Goal: Check status: Check status

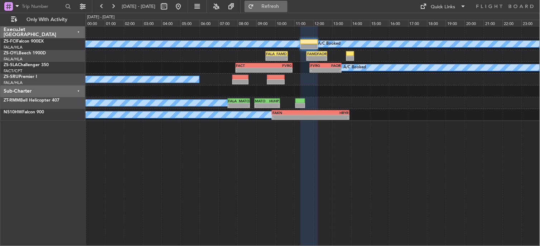
click at [273, 4] on button "Refresh" at bounding box center [266, 6] width 43 height 11
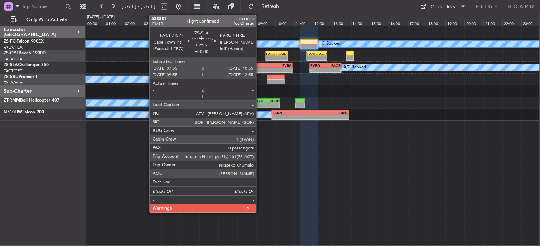
click at [261, 64] on div "FACT" at bounding box center [250, 65] width 28 height 4
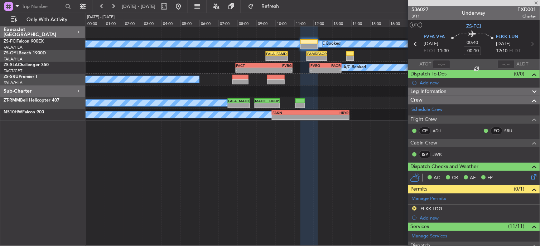
type input "0"
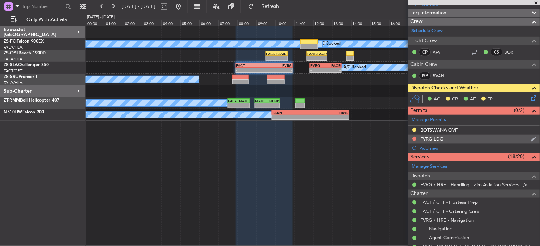
scroll to position [40, 0]
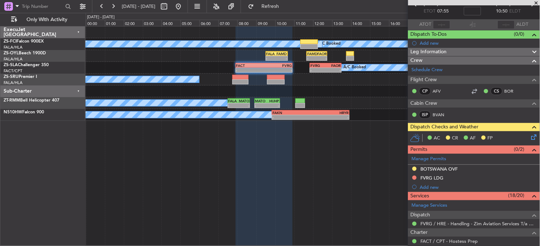
click at [530, 139] on icon at bounding box center [533, 136] width 6 height 6
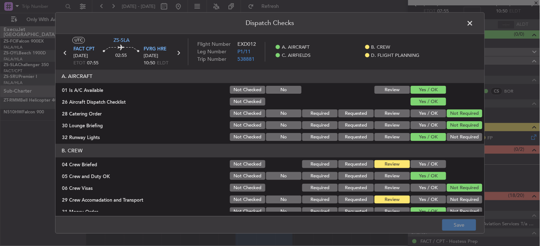
click at [415, 167] on button "Yes / OK" at bounding box center [428, 165] width 35 height 8
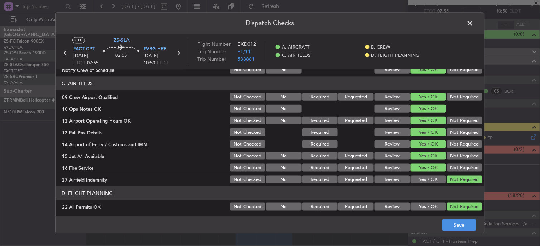
scroll to position [179, 0]
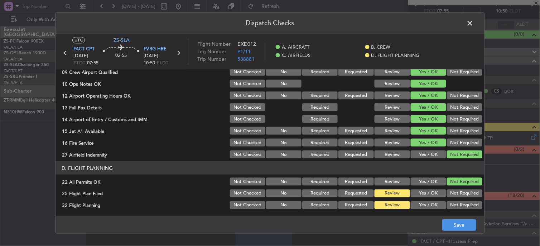
click at [474, 21] on span at bounding box center [474, 25] width 0 height 14
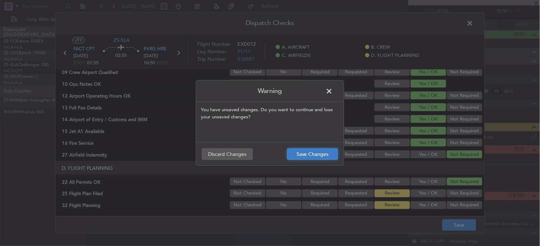
click at [331, 155] on button "Save Changes" at bounding box center [312, 154] width 51 height 11
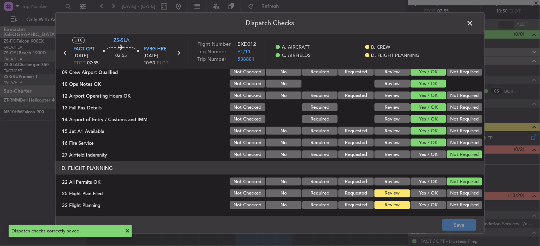
click at [474, 22] on span at bounding box center [474, 25] width 0 height 14
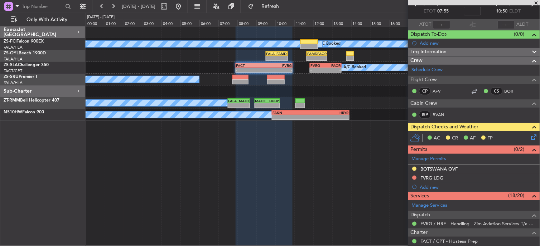
click at [536, 3] on span at bounding box center [536, 3] width 7 height 6
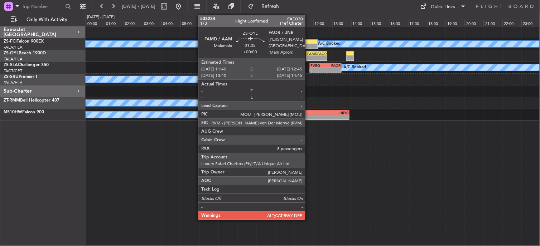
click at [313, 54] on div "FAMD" at bounding box center [312, 54] width 10 height 4
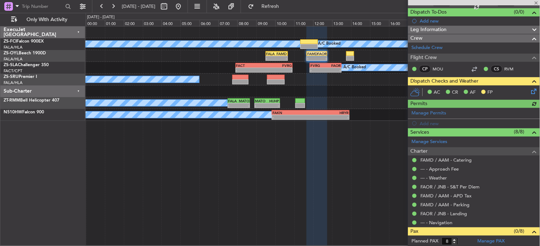
scroll to position [119, 0]
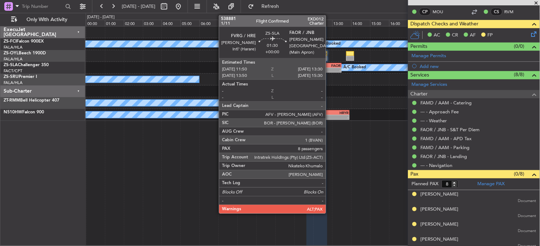
click at [331, 71] on div "-" at bounding box center [332, 70] width 15 height 4
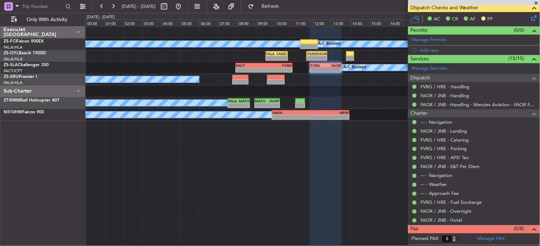
scroll to position [0, 0]
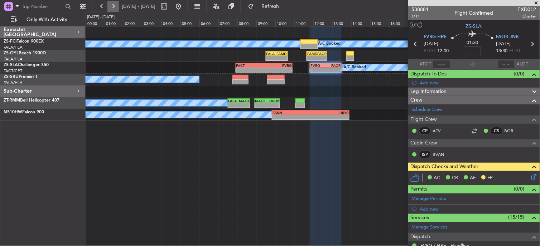
click at [116, 9] on button at bounding box center [112, 6] width 11 height 11
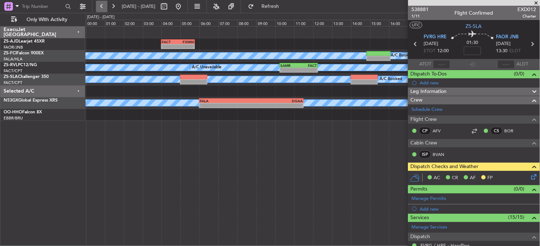
click at [102, 6] on button at bounding box center [101, 6] width 11 height 11
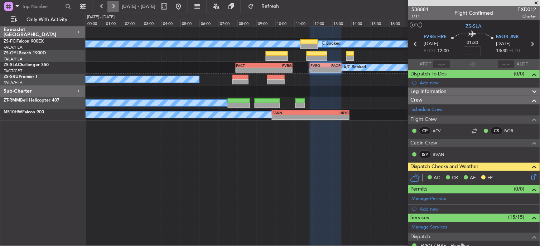
click at [113, 9] on button at bounding box center [112, 6] width 11 height 11
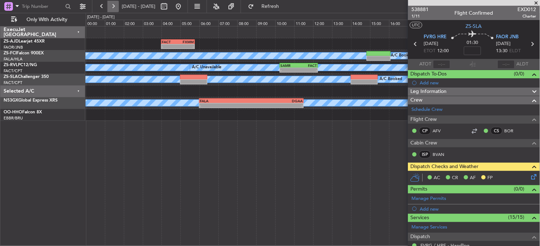
click at [115, 8] on button at bounding box center [112, 6] width 11 height 11
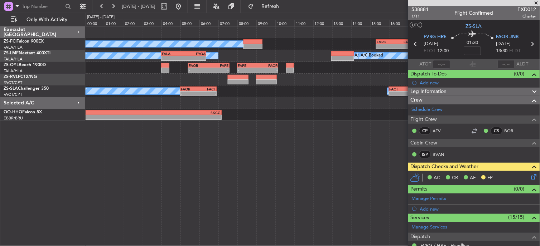
click at [536, 4] on span at bounding box center [536, 3] width 7 height 6
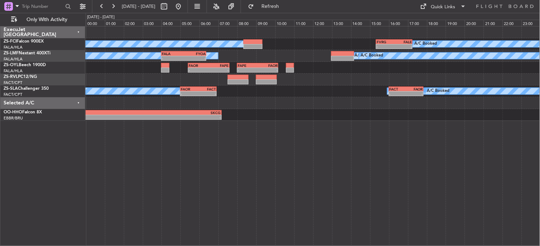
type input "0"
click at [109, 10] on button at bounding box center [112, 6] width 11 height 11
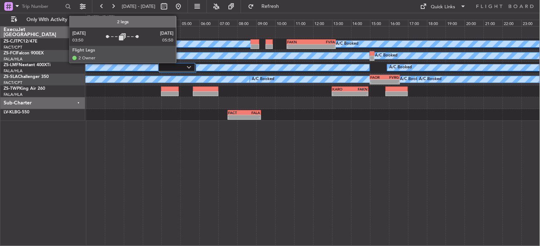
click at [180, 63] on div at bounding box center [176, 67] width 37 height 9
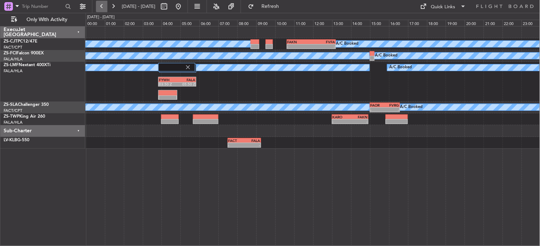
click at [96, 10] on fb-range-datepicker "[DATE] - [DATE]" at bounding box center [140, 6] width 96 height 13
click at [99, 10] on button at bounding box center [101, 6] width 11 height 11
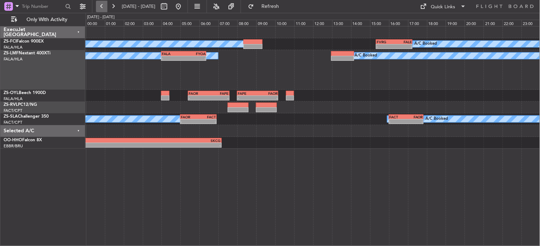
click at [98, 9] on button at bounding box center [101, 6] width 11 height 11
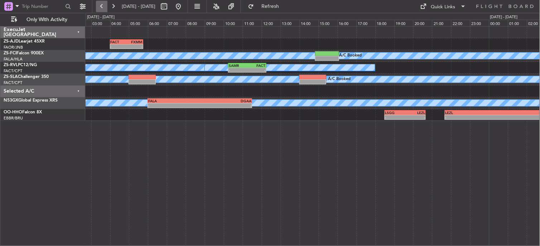
click at [98, 9] on button at bounding box center [101, 6] width 11 height 11
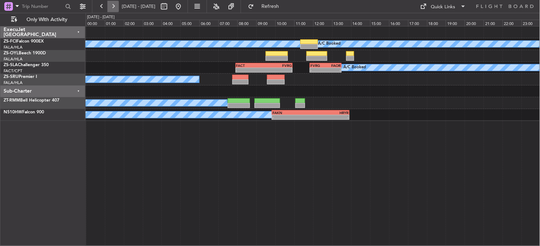
click at [114, 3] on button at bounding box center [112, 6] width 11 height 11
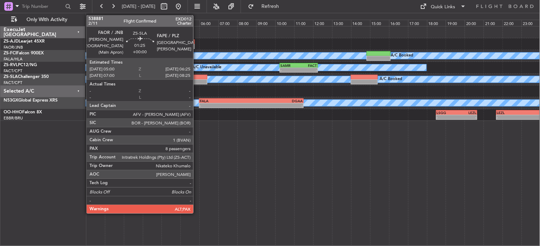
click at [197, 78] on div at bounding box center [193, 77] width 27 height 5
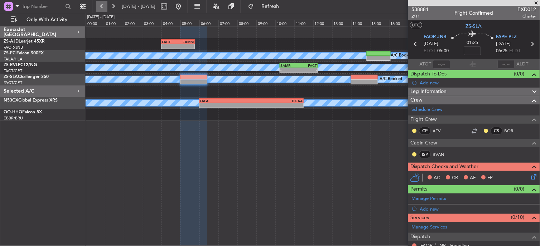
click at [105, 5] on button at bounding box center [101, 6] width 11 height 11
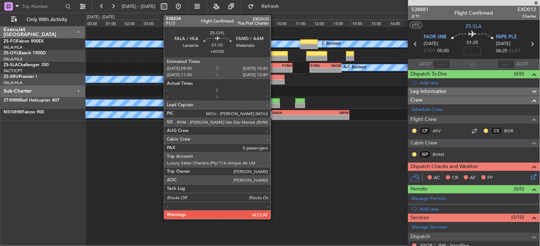
click at [275, 57] on div at bounding box center [277, 58] width 22 height 5
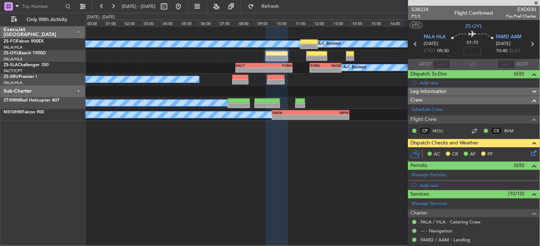
click at [530, 155] on icon at bounding box center [533, 152] width 6 height 6
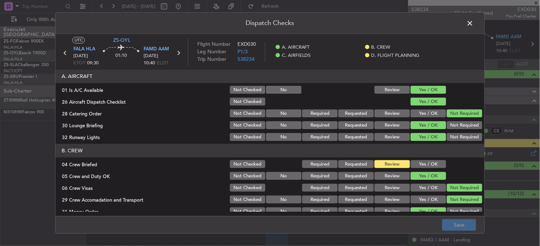
click at [474, 24] on span at bounding box center [474, 25] width 0 height 14
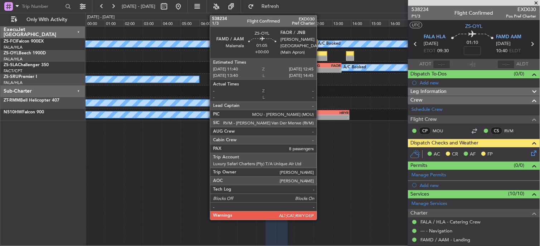
click at [320, 57] on div at bounding box center [316, 58] width 21 height 5
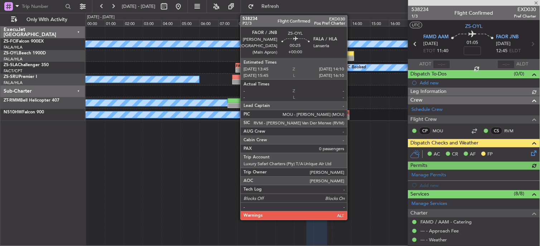
click at [351, 58] on div at bounding box center [350, 58] width 8 height 5
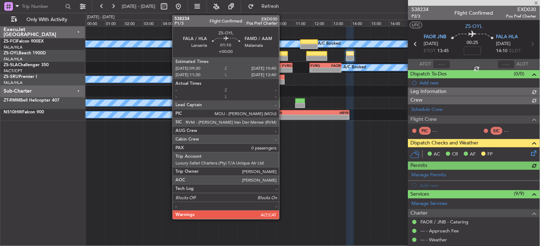
click at [283, 57] on div at bounding box center [277, 58] width 22 height 5
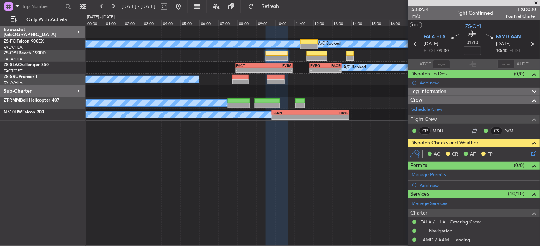
scroll to position [4, 0]
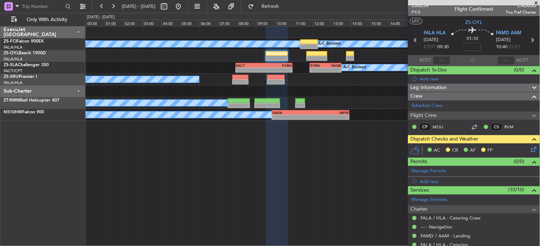
click at [530, 148] on icon at bounding box center [533, 148] width 6 height 6
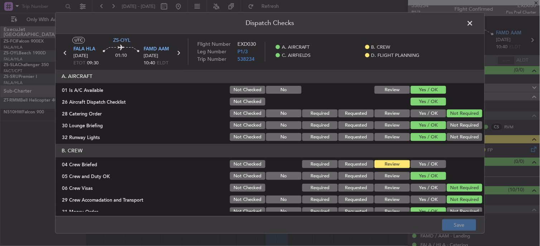
click at [431, 165] on button "Yes / OK" at bounding box center [428, 165] width 35 height 8
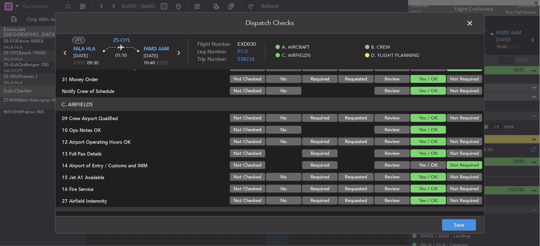
scroll to position [179, 0]
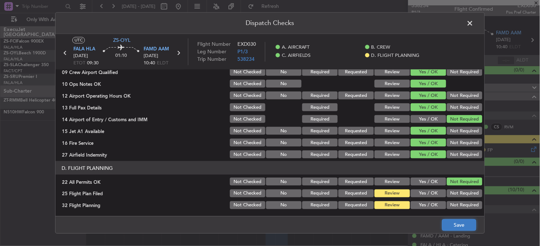
click at [468, 223] on button "Save" at bounding box center [459, 225] width 34 height 11
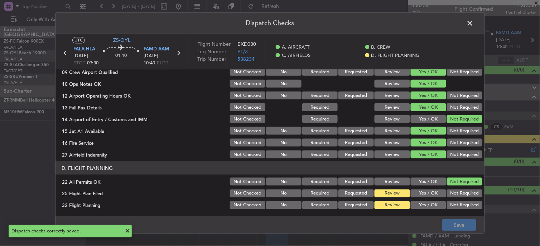
click at [180, 54] on icon at bounding box center [178, 53] width 9 height 9
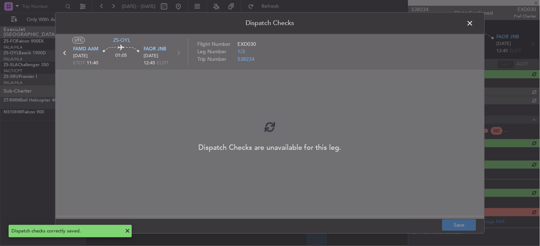
scroll to position [0, 0]
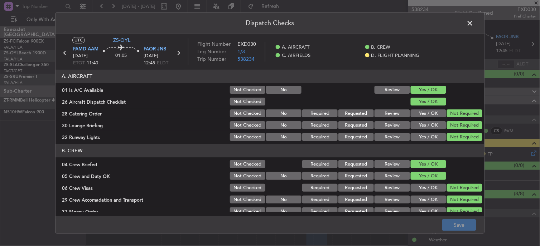
click at [474, 25] on span at bounding box center [474, 25] width 0 height 14
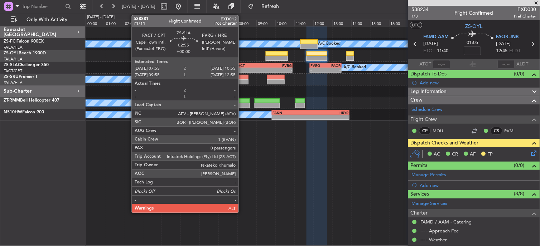
click at [242, 69] on div "-" at bounding box center [250, 70] width 28 height 4
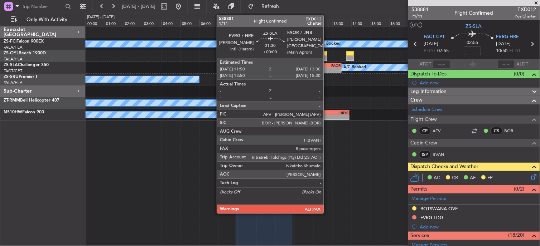
click at [329, 69] on div "-" at bounding box center [332, 70] width 15 height 4
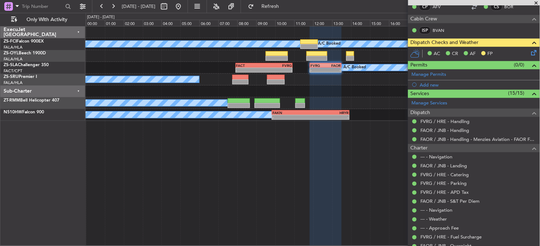
scroll to position [119, 0]
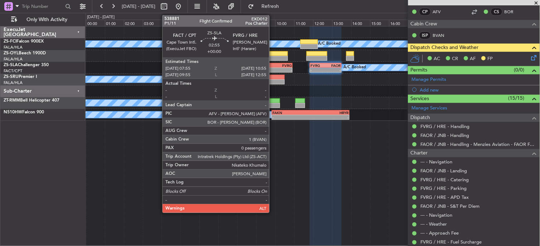
click at [273, 68] on div "-" at bounding box center [278, 70] width 28 height 4
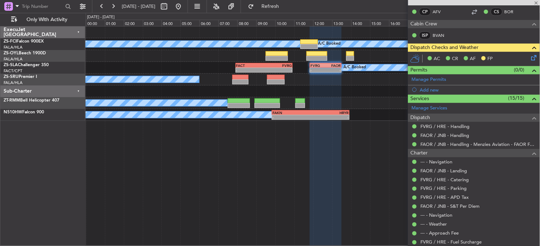
type input "0"
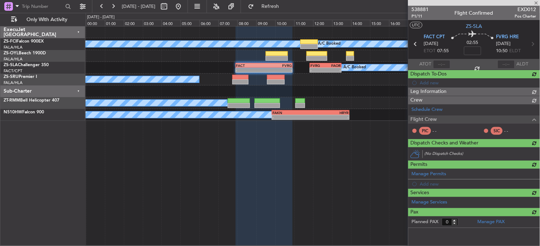
scroll to position [0, 0]
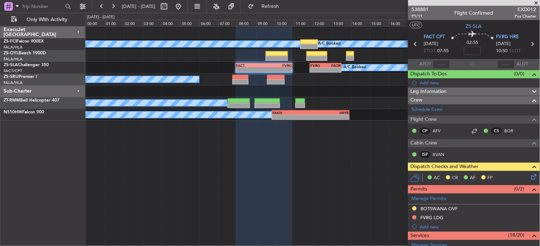
click at [530, 177] on icon at bounding box center [533, 176] width 6 height 6
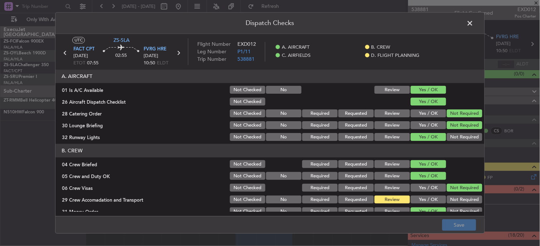
scroll to position [79, 0]
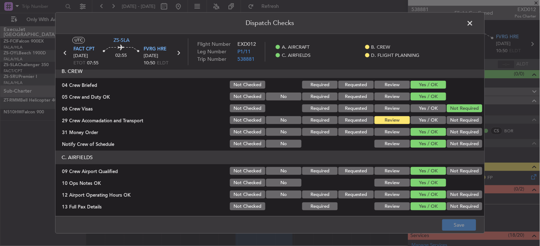
click at [447, 120] on button "Not Required" at bounding box center [464, 121] width 35 height 8
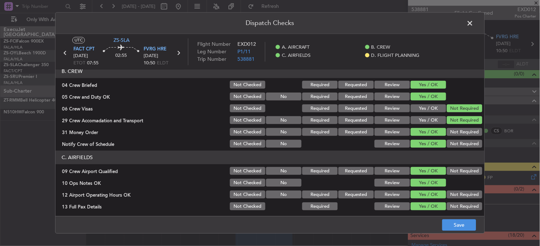
click at [474, 23] on span at bounding box center [474, 25] width 0 height 14
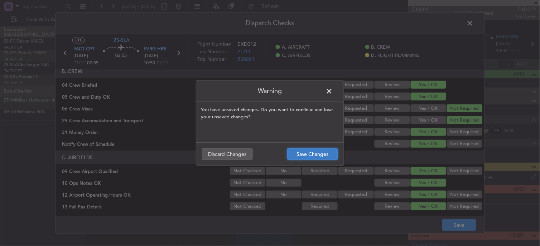
click at [330, 157] on button "Save Changes" at bounding box center [312, 154] width 51 height 11
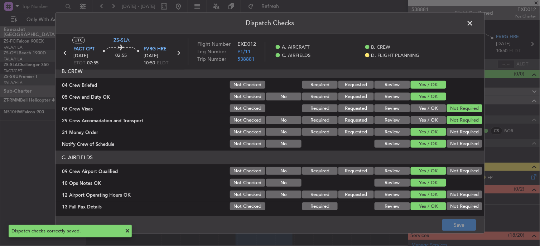
click at [381, 120] on button "Review" at bounding box center [392, 121] width 35 height 8
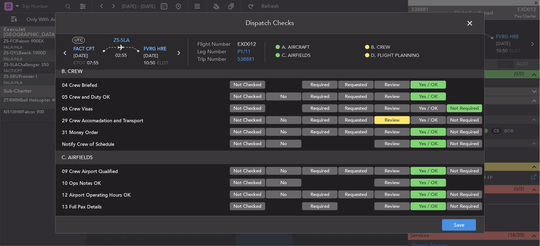
click at [474, 26] on span at bounding box center [474, 25] width 0 height 14
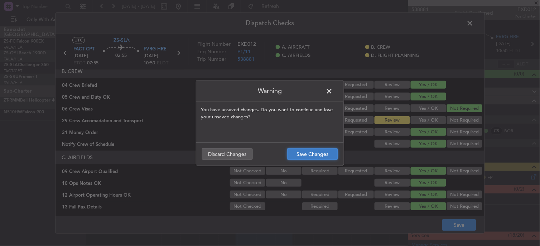
click at [321, 156] on button "Save Changes" at bounding box center [312, 154] width 51 height 11
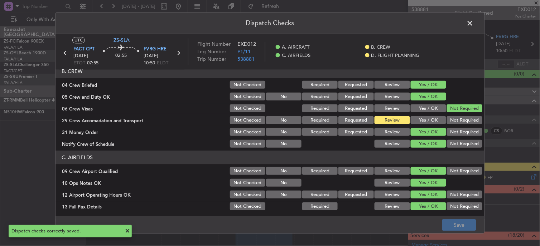
click at [474, 22] on span at bounding box center [474, 25] width 0 height 14
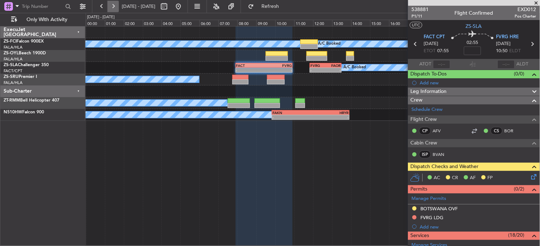
click at [112, 5] on button at bounding box center [112, 6] width 11 height 11
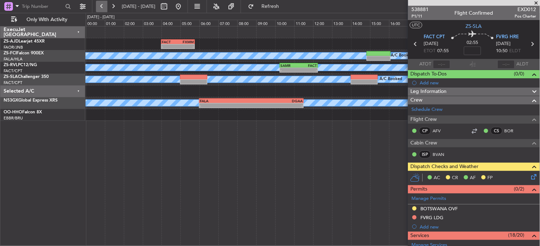
click at [106, 11] on button at bounding box center [101, 6] width 11 height 11
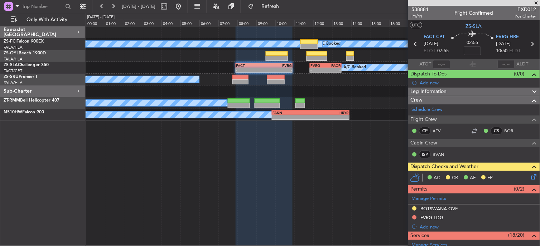
click at [535, 3] on span at bounding box center [536, 3] width 7 height 6
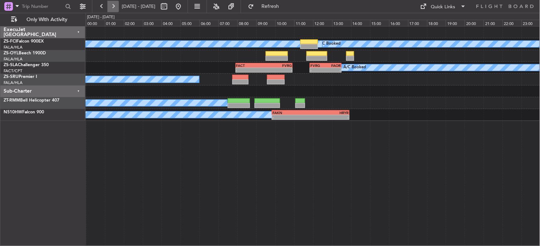
click at [112, 6] on button at bounding box center [112, 6] width 11 height 11
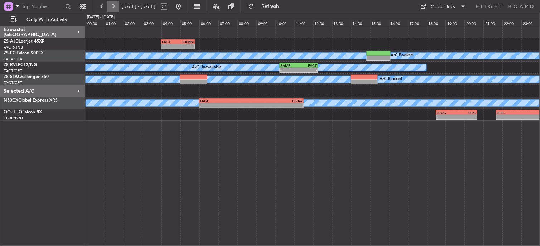
click at [115, 6] on button at bounding box center [112, 6] width 11 height 11
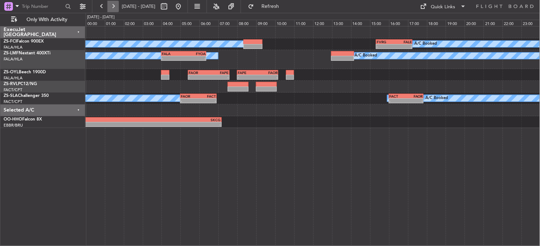
click at [116, 9] on button at bounding box center [112, 6] width 11 height 11
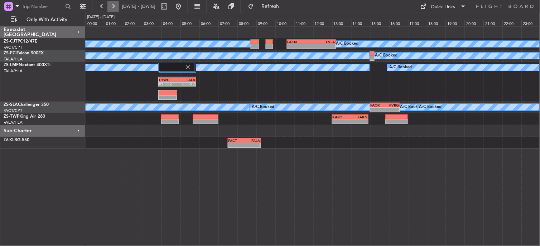
click at [117, 6] on button at bounding box center [112, 6] width 11 height 11
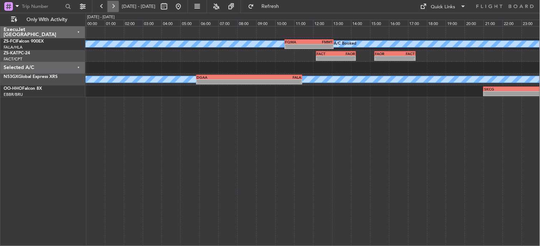
click at [117, 6] on button at bounding box center [112, 6] width 11 height 11
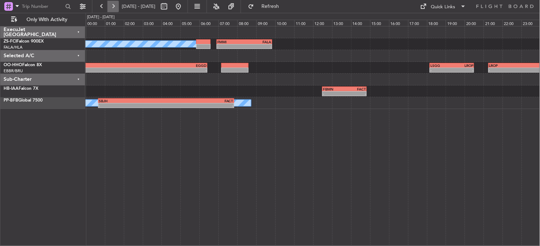
click at [117, 6] on button at bounding box center [112, 6] width 11 height 11
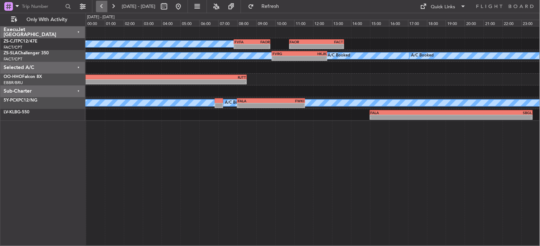
click at [104, 6] on button at bounding box center [101, 6] width 11 height 11
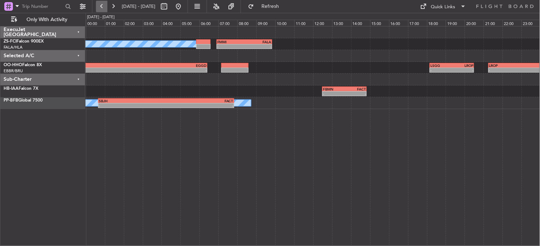
click at [104, 7] on button at bounding box center [101, 6] width 11 height 11
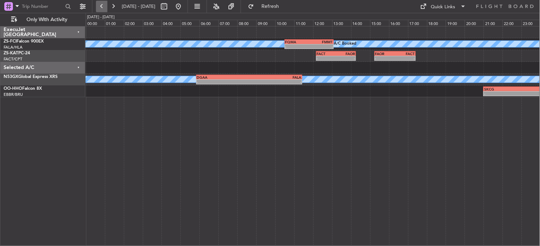
click at [102, 8] on button at bounding box center [101, 6] width 11 height 11
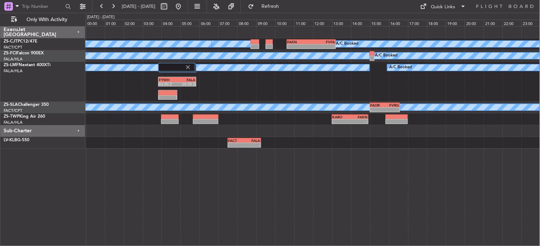
click at [95, 8] on fb-range-datepicker "[DATE] - [DATE]" at bounding box center [140, 6] width 96 height 13
click at [101, 6] on button at bounding box center [101, 6] width 11 height 11
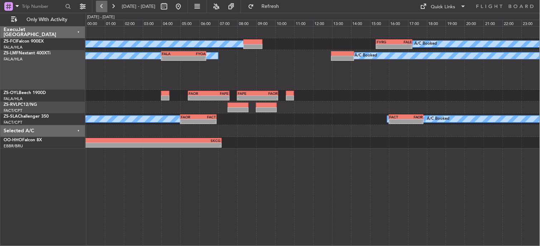
click at [101, 8] on button at bounding box center [101, 6] width 11 height 11
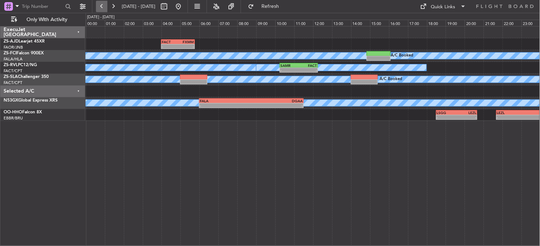
click at [101, 8] on button at bounding box center [101, 6] width 11 height 11
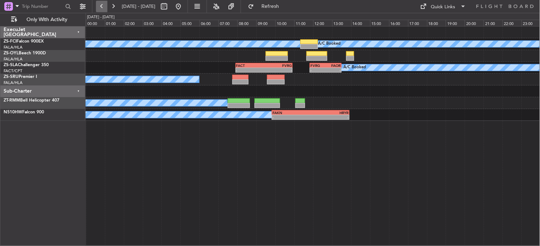
click at [99, 11] on button at bounding box center [101, 6] width 11 height 11
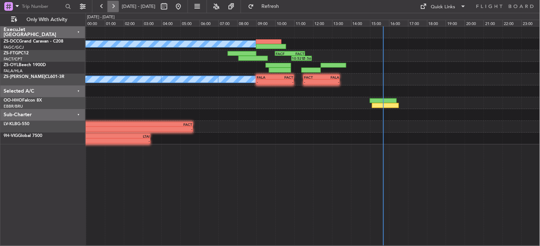
click at [114, 3] on button at bounding box center [112, 6] width 11 height 11
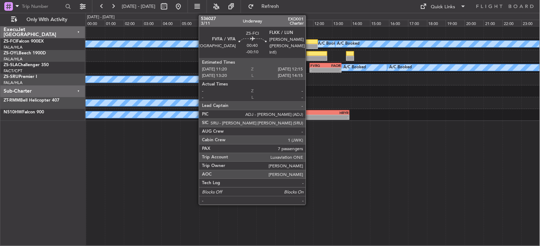
click at [310, 42] on div at bounding box center [309, 41] width 18 height 5
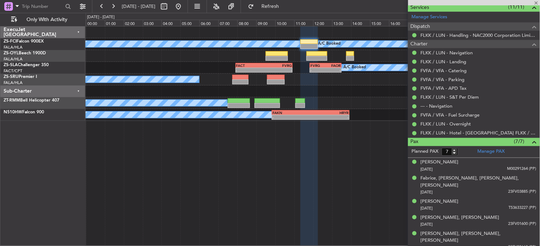
scroll to position [251, 0]
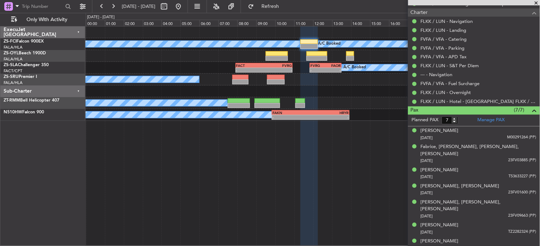
click at [537, 2] on span at bounding box center [536, 3] width 7 height 6
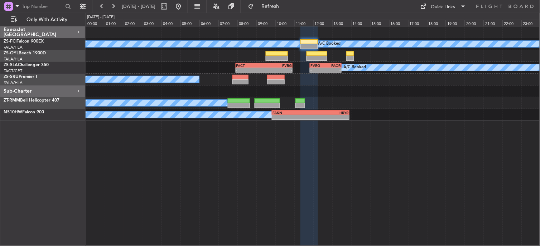
type input "0"
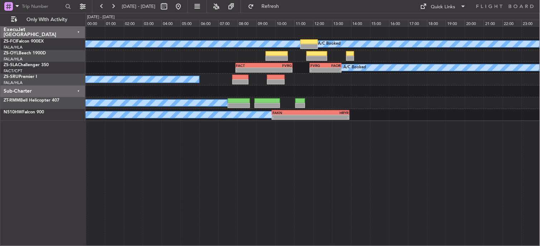
scroll to position [0, 0]
click at [102, 5] on button at bounding box center [101, 6] width 11 height 11
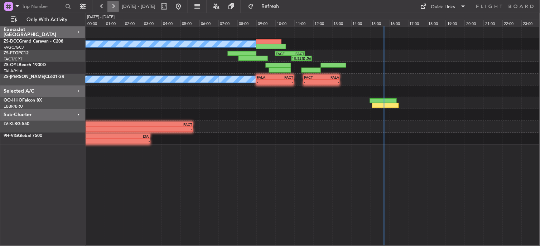
click at [113, 6] on button at bounding box center [112, 6] width 11 height 11
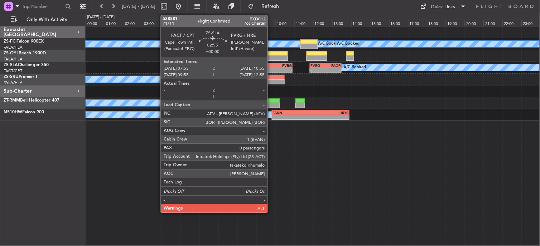
click at [271, 71] on div "-" at bounding box center [278, 70] width 28 height 4
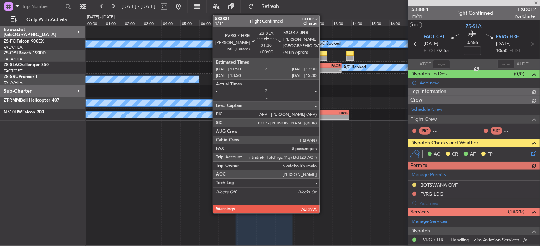
click at [323, 67] on div "11:50 Z" at bounding box center [317, 69] width 15 height 4
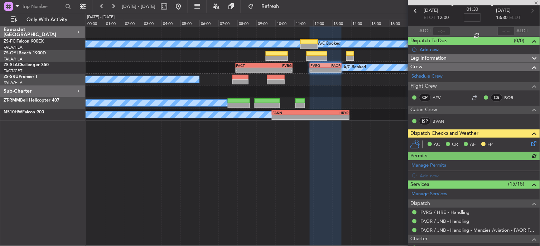
scroll to position [79, 0]
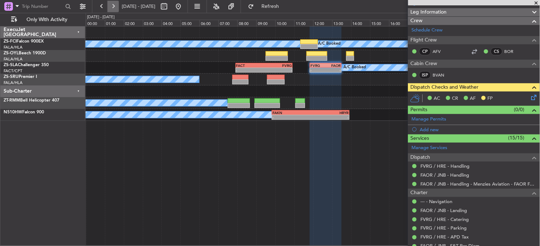
click at [111, 6] on button at bounding box center [112, 6] width 11 height 11
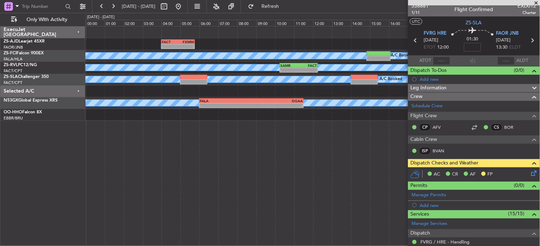
scroll to position [0, 0]
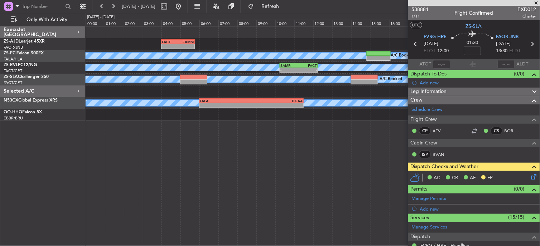
click at [535, 4] on span at bounding box center [536, 3] width 7 height 6
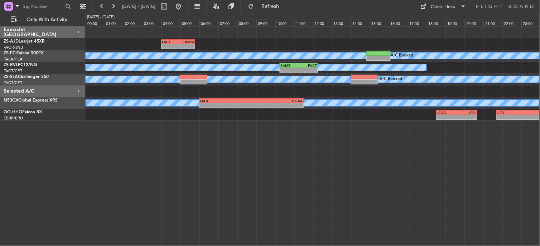
type input "0"
click at [103, 9] on button at bounding box center [101, 6] width 11 height 11
